Goal: Use online tool/utility: Utilize a website feature to perform a specific function

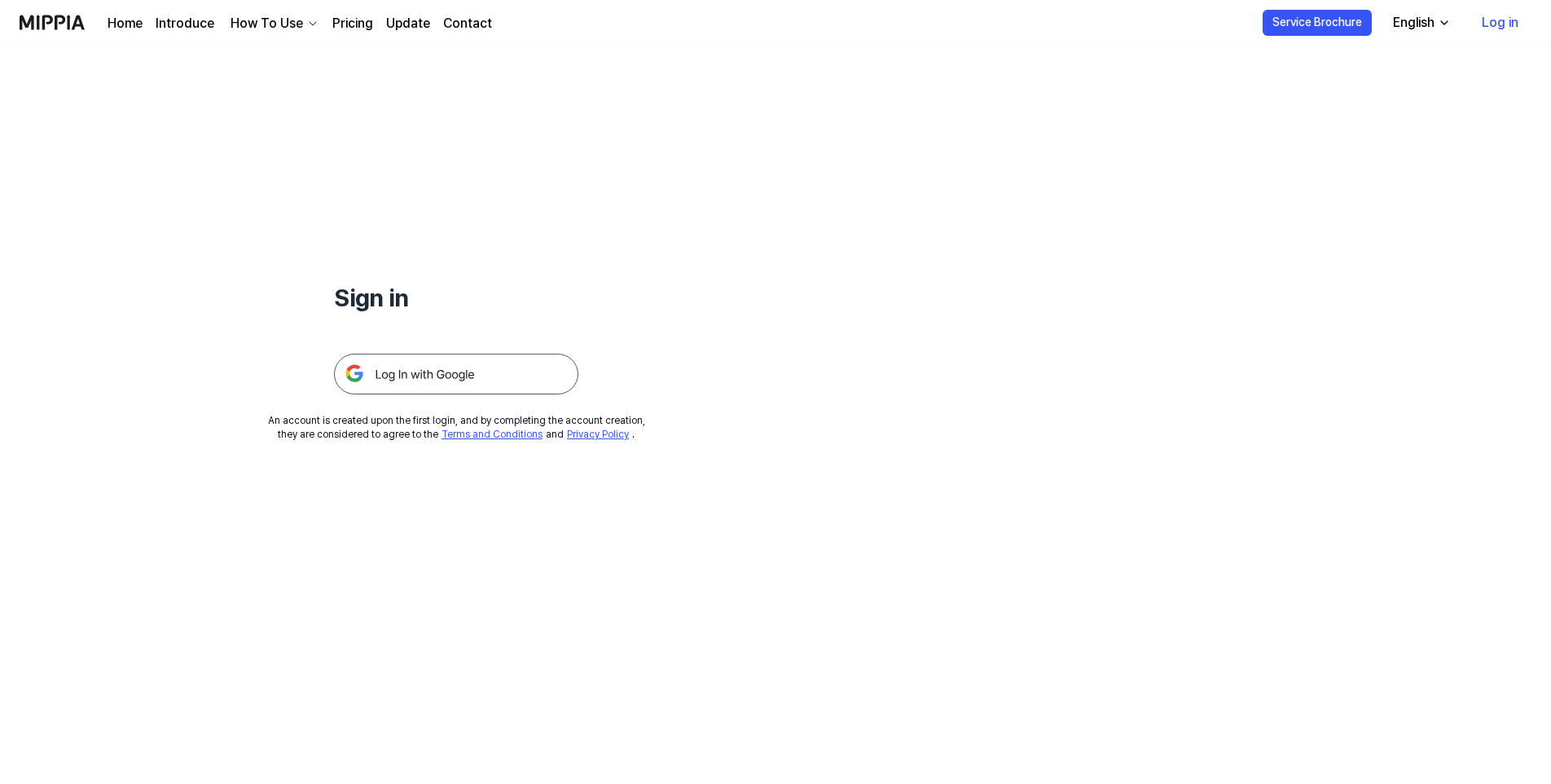
click at [499, 374] on img at bounding box center [456, 374] width 244 height 41
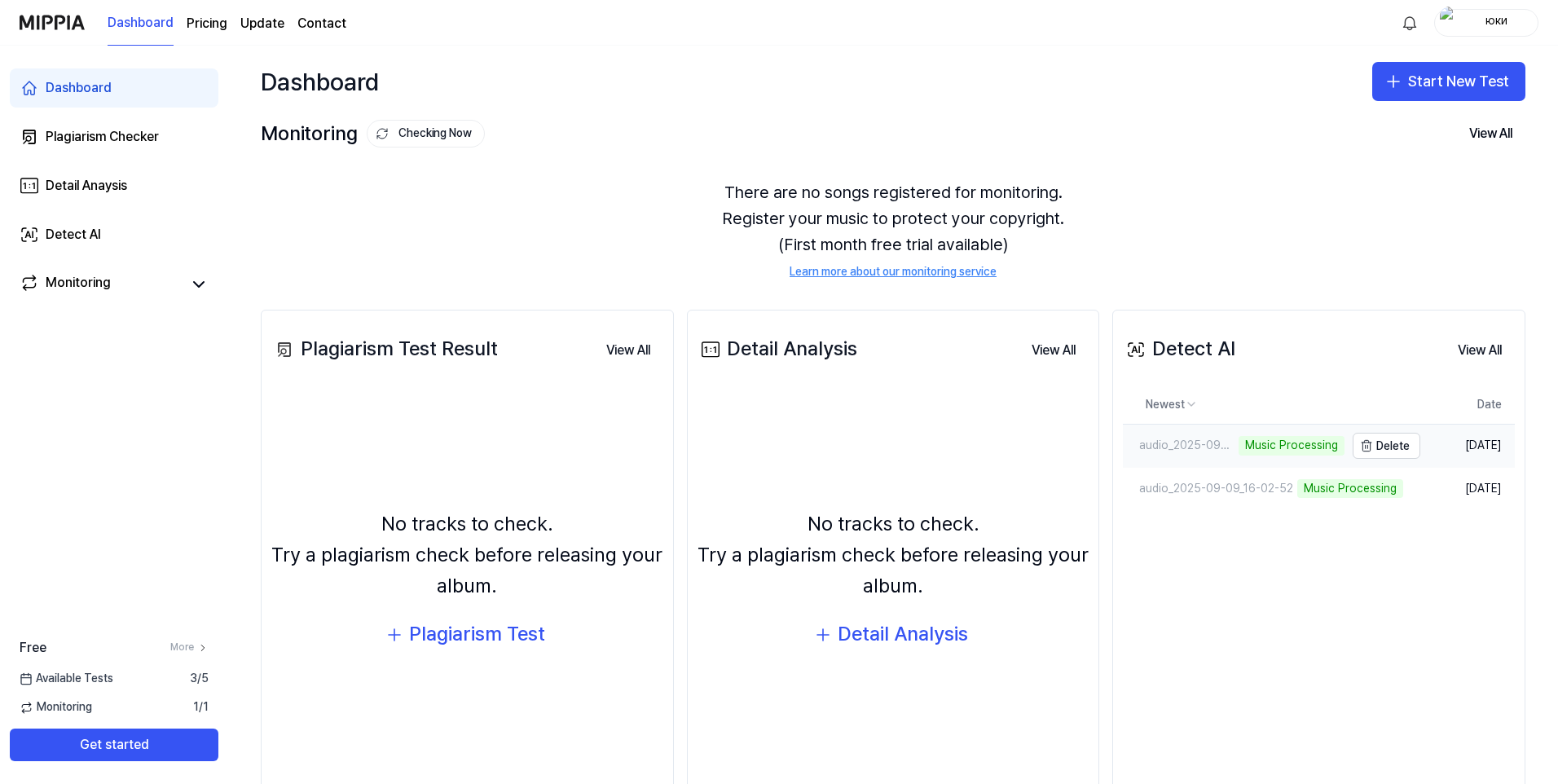
click at [1227, 439] on div "audio_2025-09-09_16-02-52" at bounding box center [1178, 445] width 112 height 16
click at [129, 245] on link "Detect AI" at bounding box center [114, 235] width 208 height 39
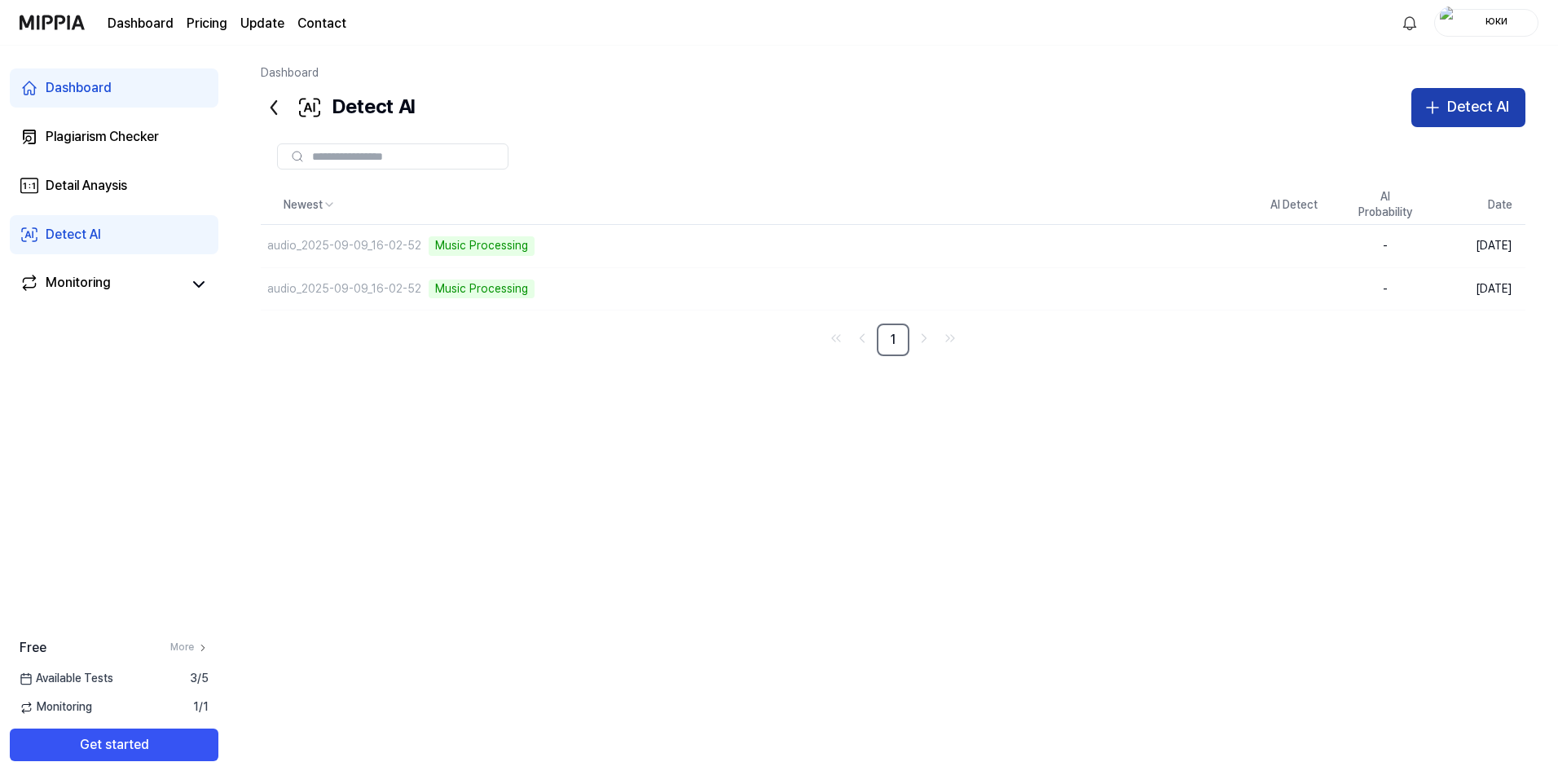
click at [1466, 119] on button "Detect AI" at bounding box center [1468, 108] width 114 height 39
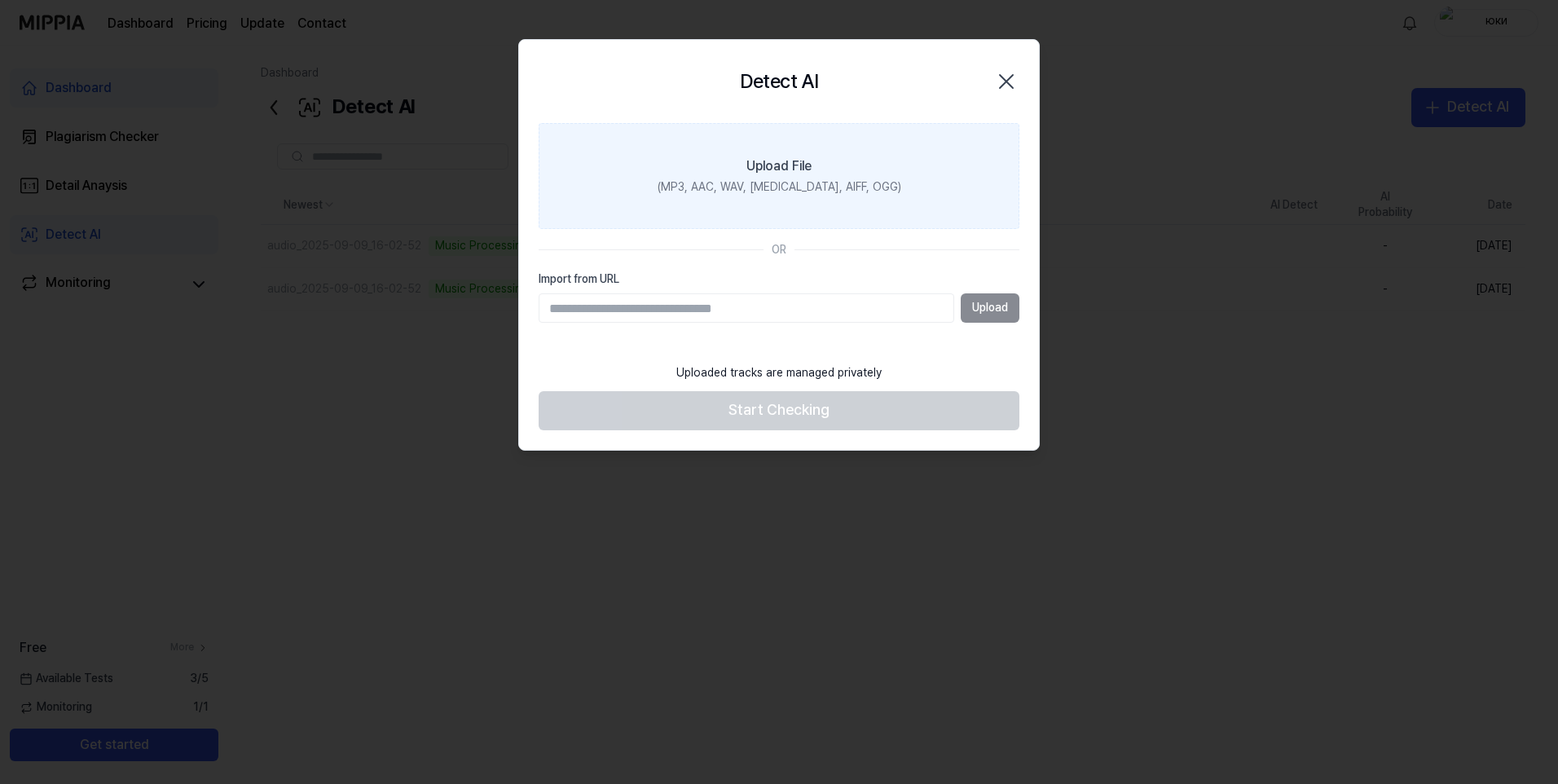
click at [834, 203] on label "Upload File (MP3, AAC, WAV, FLAC, AIFF, OGG)" at bounding box center [779, 176] width 481 height 106
click at [0, 0] on input "Upload File (MP3, AAC, WAV, FLAC, AIFF, OGG)" at bounding box center [0, 0] width 0 height 0
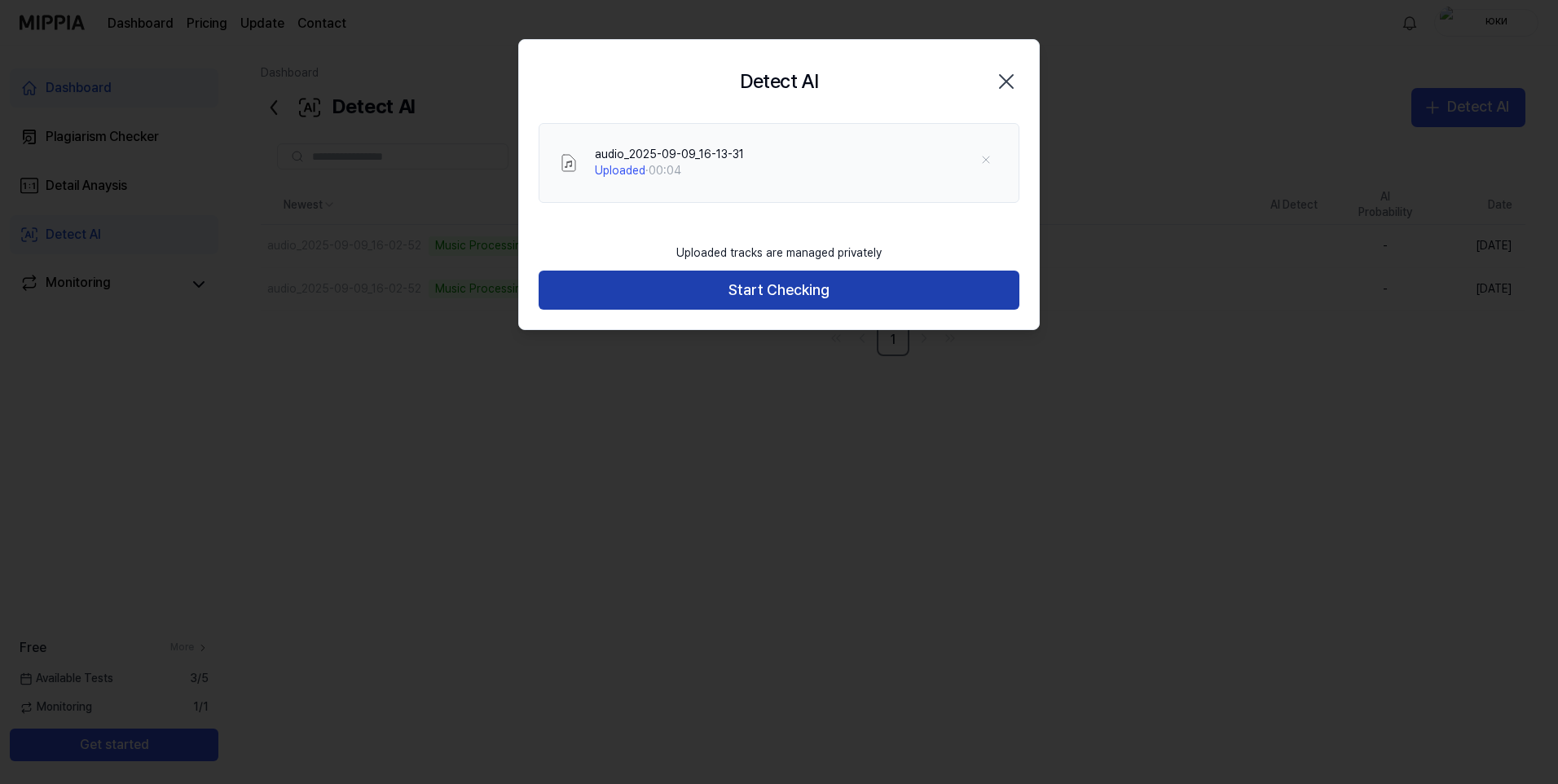
click at [682, 295] on button "Start Checking" at bounding box center [779, 290] width 481 height 39
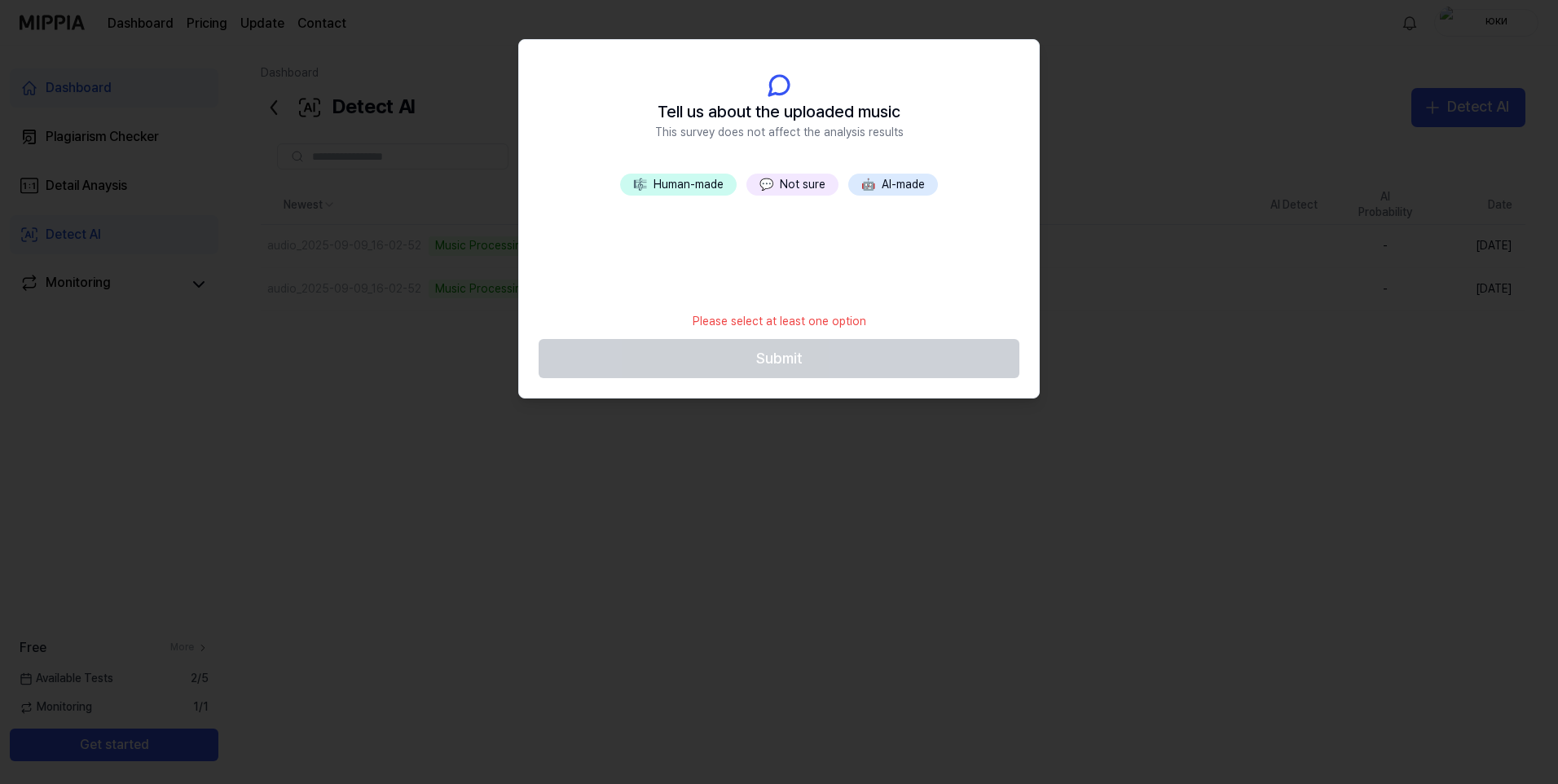
click at [713, 184] on button "🎼 Human-made" at bounding box center [678, 184] width 116 height 23
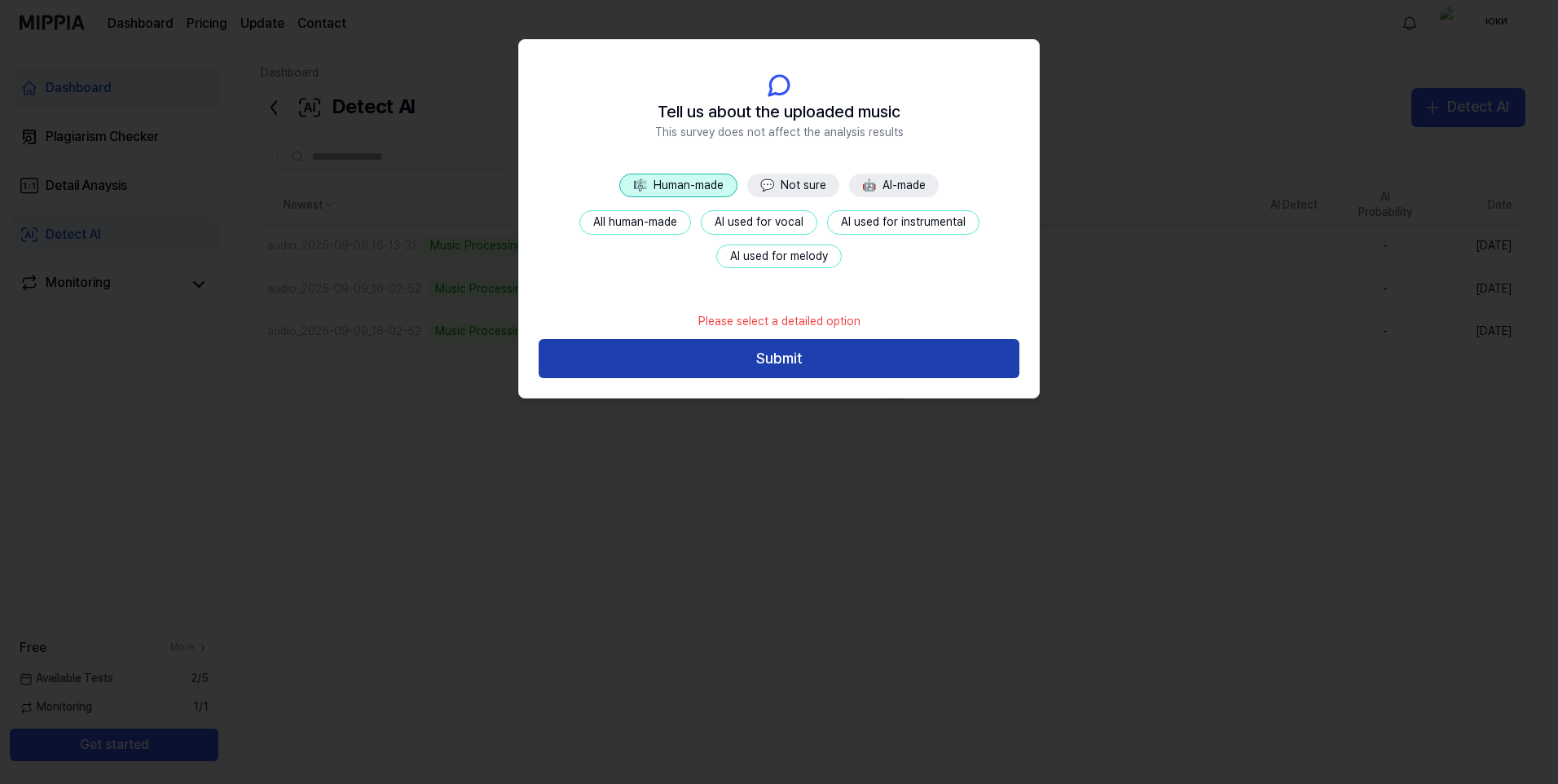
click at [764, 346] on button "Submit" at bounding box center [779, 359] width 481 height 39
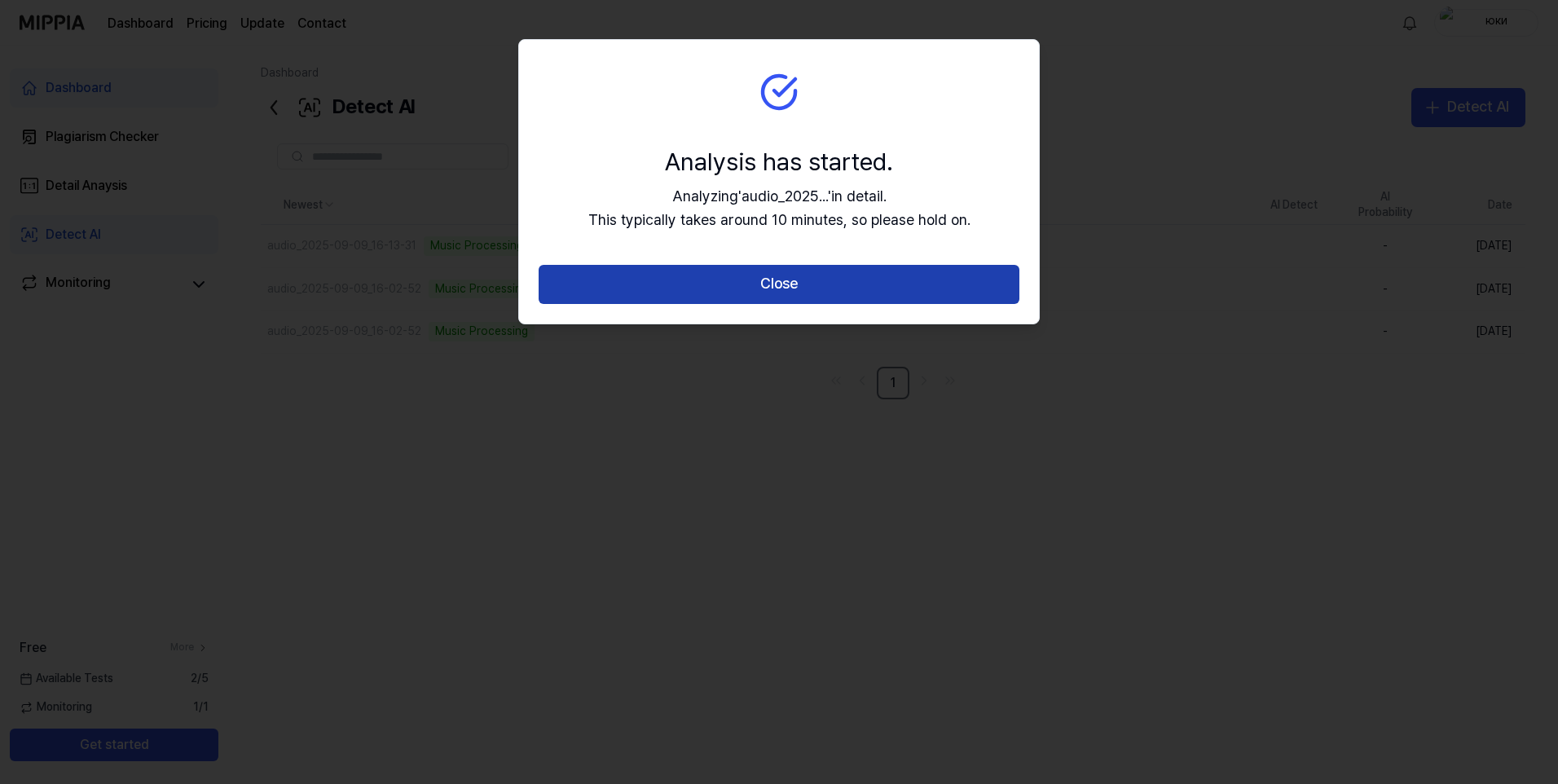
click at [768, 288] on button "Close" at bounding box center [779, 284] width 481 height 39
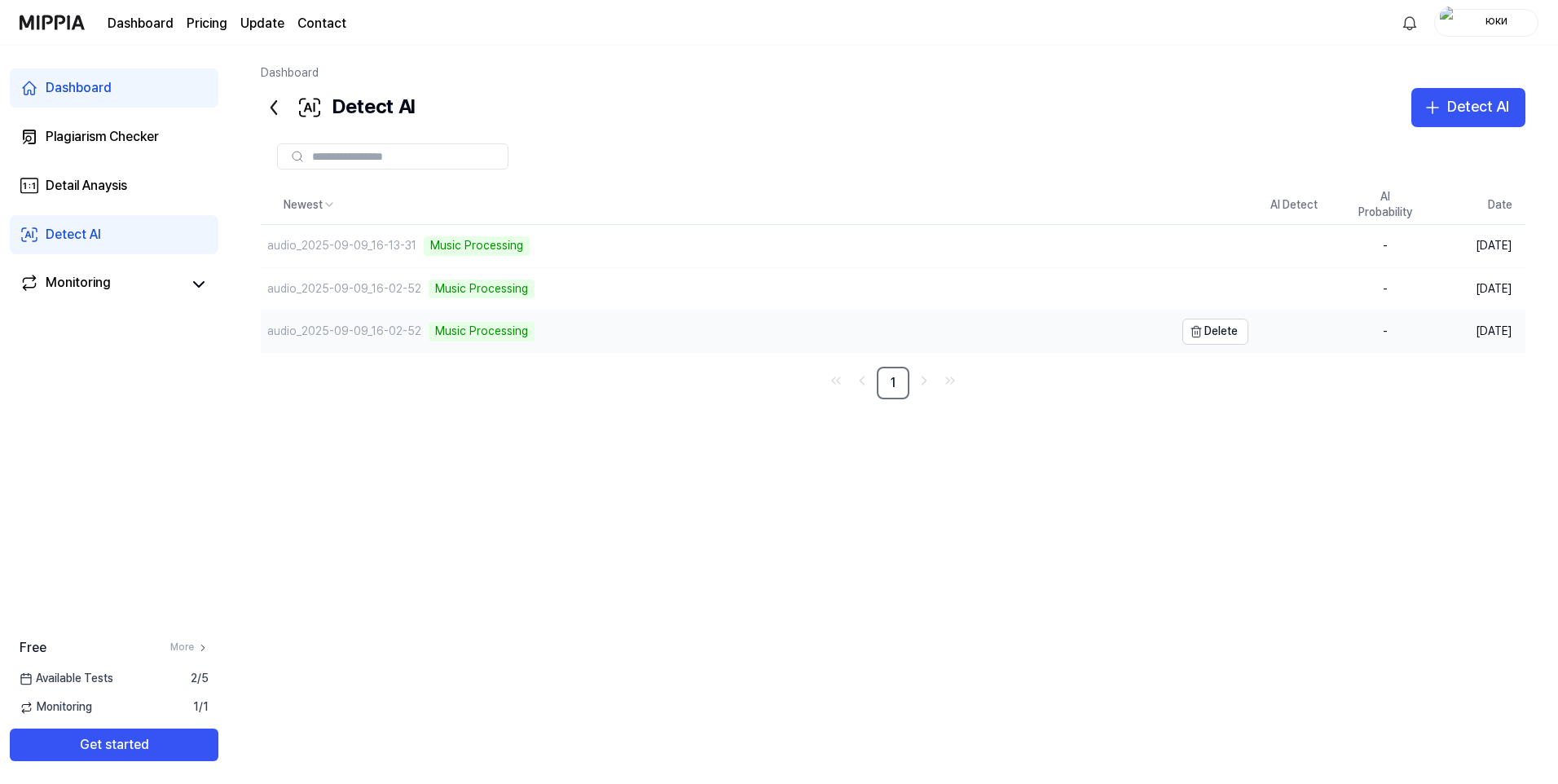
click at [626, 335] on div "audio_2025-09-09_16-02-52 Music Processing" at bounding box center [717, 331] width 913 height 43
click at [331, 651] on div "Newest AI Detect AI Probability Date audio_2025-09-09_16-13-31 Music Processing…" at bounding box center [893, 440] width 1264 height 509
